Goal: Navigation & Orientation: Find specific page/section

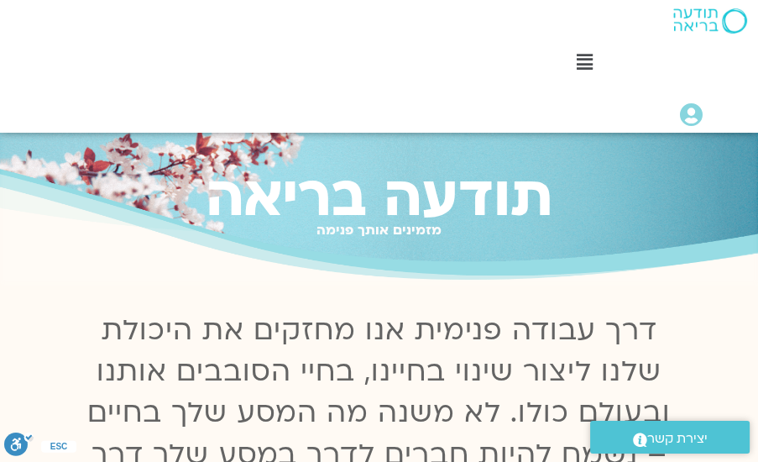
click at [588, 63] on icon at bounding box center [585, 62] width 16 height 18
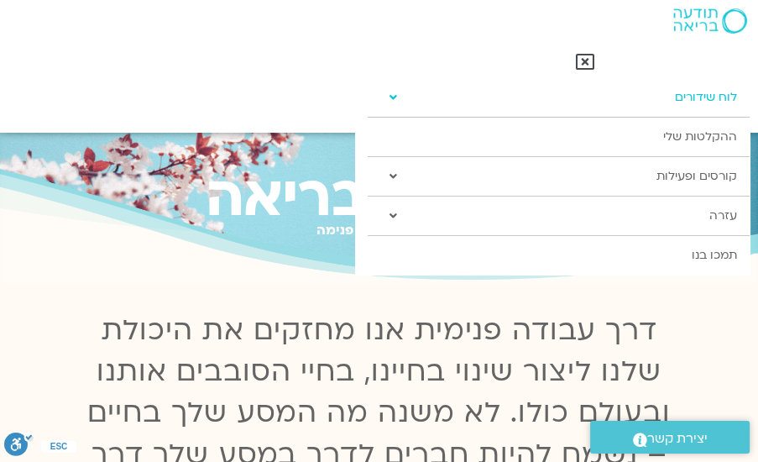
click at [689, 101] on link "לוח שידורים" at bounding box center [558, 97] width 381 height 39
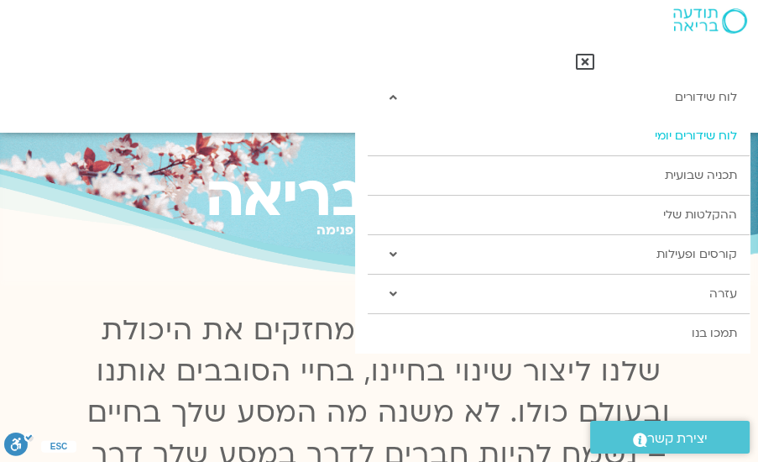
click at [680, 140] on link "לוח שידורים יומי" at bounding box center [558, 136] width 381 height 39
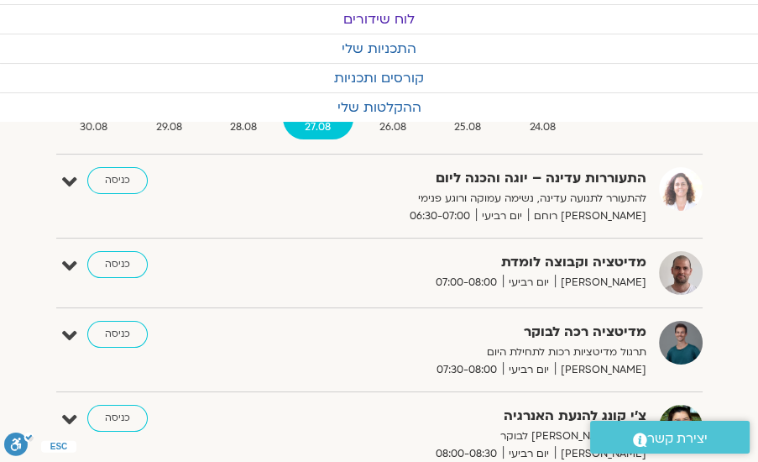
scroll to position [191, 0]
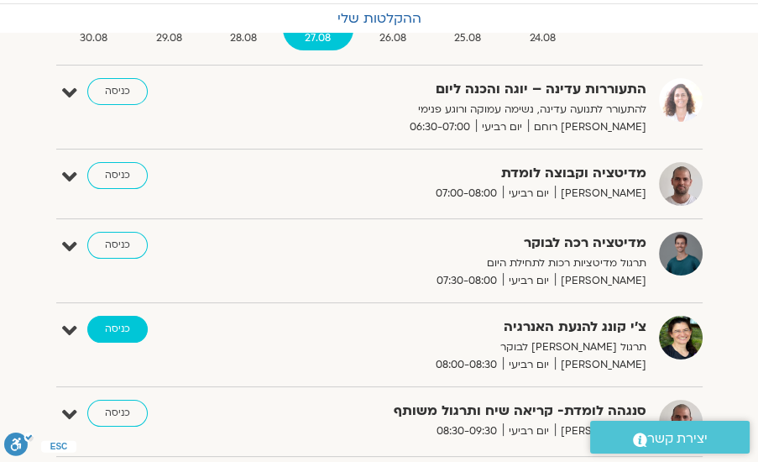
click at [122, 322] on link "כניסה" at bounding box center [117, 329] width 60 height 27
